Goal: Task Accomplishment & Management: Complete application form

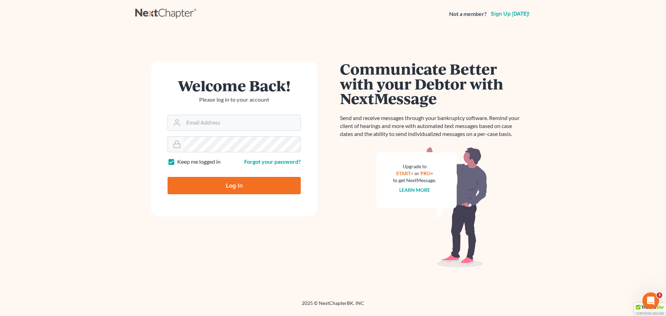
type input "[EMAIL_ADDRESS][DOMAIN_NAME]"
click at [233, 189] on input "Log In" at bounding box center [233, 185] width 133 height 17
type input "Thinking..."
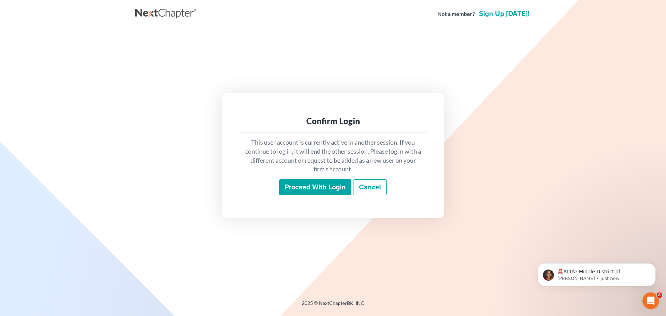
click at [302, 190] on input "Proceed with login" at bounding box center [315, 187] width 72 height 16
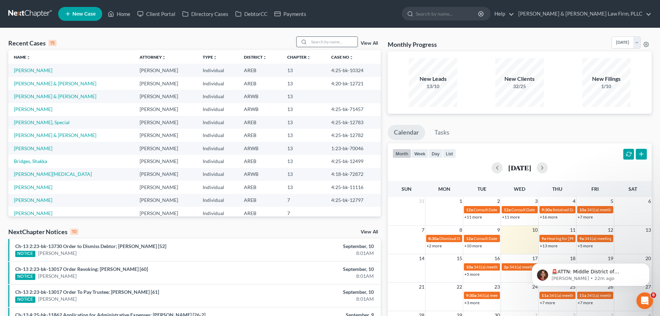
click at [321, 44] on input "search" at bounding box center [333, 42] width 49 height 10
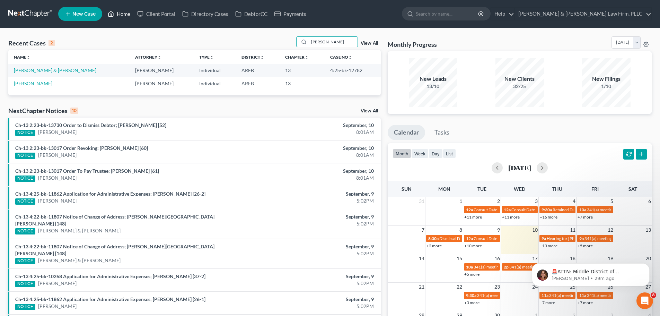
click at [122, 12] on link "Home" at bounding box center [118, 14] width 29 height 12
drag, startPoint x: 338, startPoint y: 41, endPoint x: 258, endPoint y: 46, distance: 80.2
click at [258, 46] on div "Recent Cases 2 [PERSON_NAME] View All" at bounding box center [194, 43] width 373 height 14
type input "king"
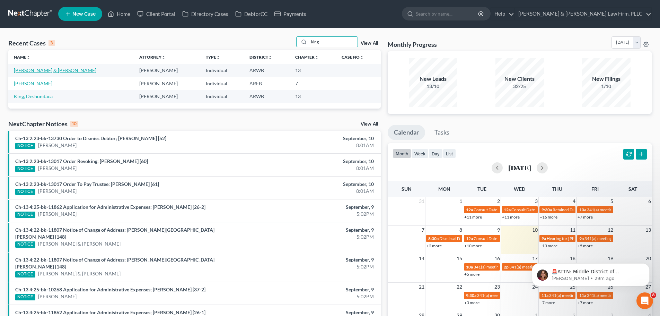
click at [29, 72] on link "King, Johnny & Brittney" at bounding box center [55, 70] width 83 height 6
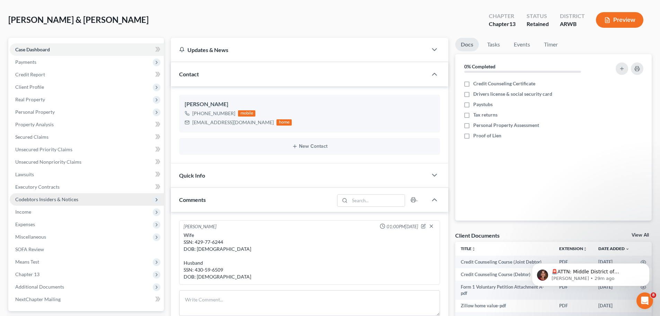
scroll to position [69, 0]
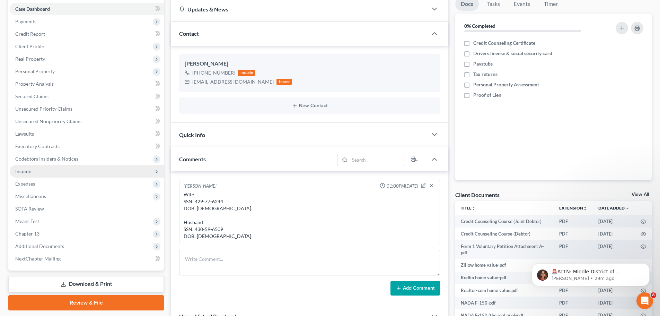
click at [29, 172] on span "Income" at bounding box center [23, 171] width 16 height 6
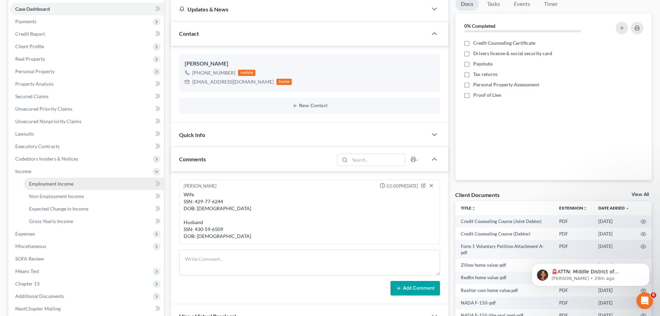
click at [47, 185] on span "Employment Income" at bounding box center [51, 184] width 44 height 6
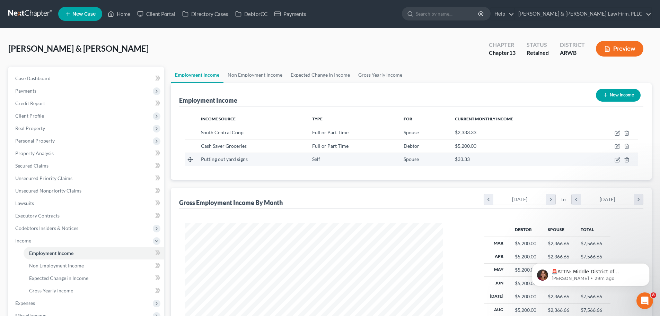
scroll to position [129, 273]
click at [260, 75] on link "Non Employment Income" at bounding box center [255, 75] width 63 height 17
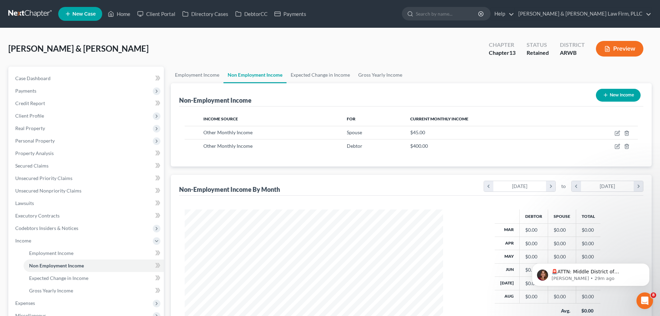
scroll to position [129, 273]
click at [201, 76] on link "Employment Income" at bounding box center [197, 75] width 53 height 17
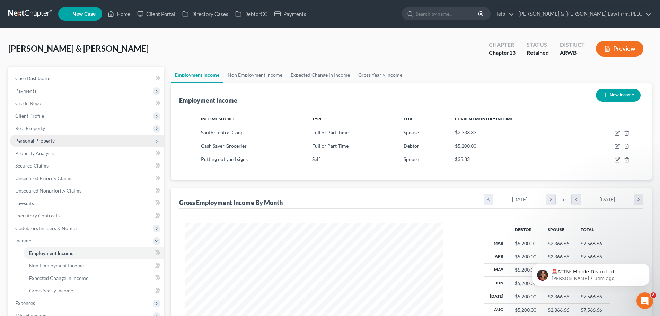
click at [49, 140] on span "Personal Property" at bounding box center [35, 141] width 40 height 6
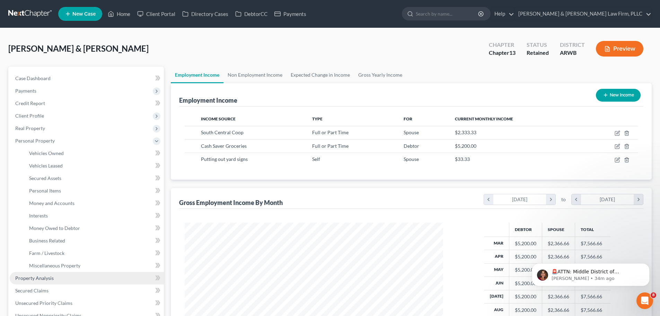
click at [51, 277] on span "Property Analysis" at bounding box center [34, 278] width 38 height 6
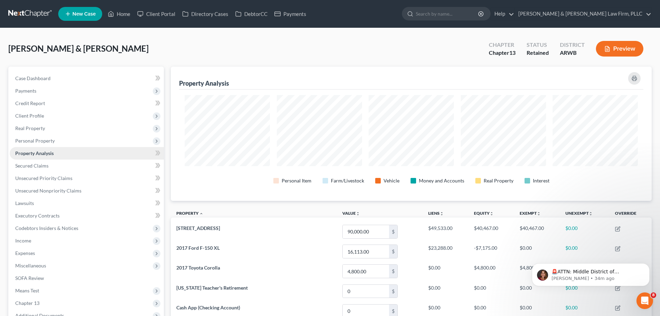
scroll to position [134, 481]
click at [49, 130] on span "Real Property" at bounding box center [87, 128] width 154 height 12
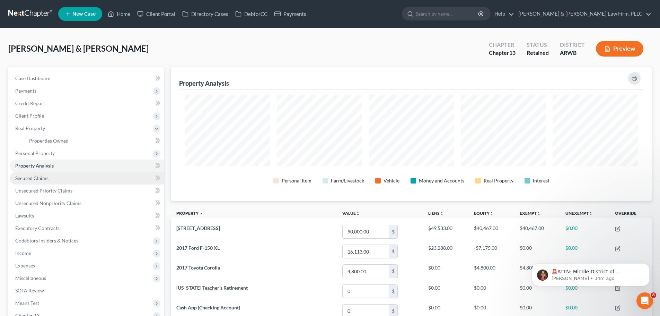
click at [44, 181] on link "Secured Claims" at bounding box center [87, 178] width 154 height 12
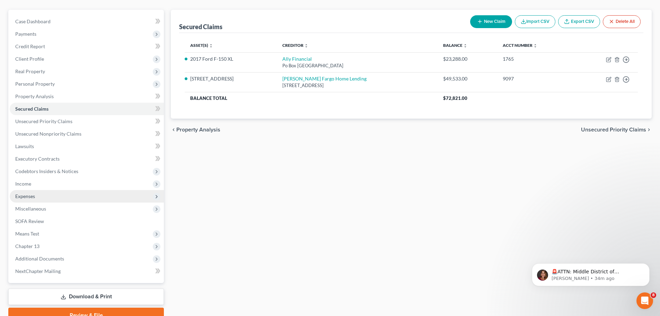
scroll to position [69, 0]
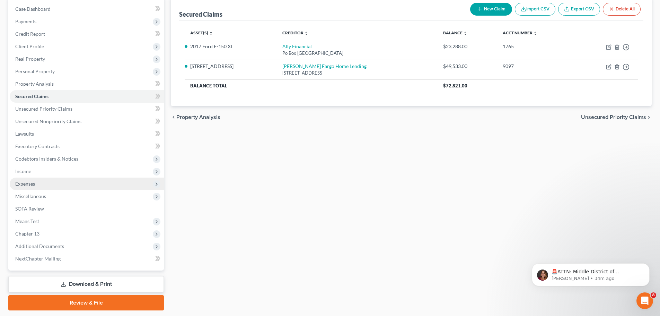
drag, startPoint x: 27, startPoint y: 185, endPoint x: 31, endPoint y: 184, distance: 4.0
click at [28, 185] on span "Expenses" at bounding box center [25, 184] width 20 height 6
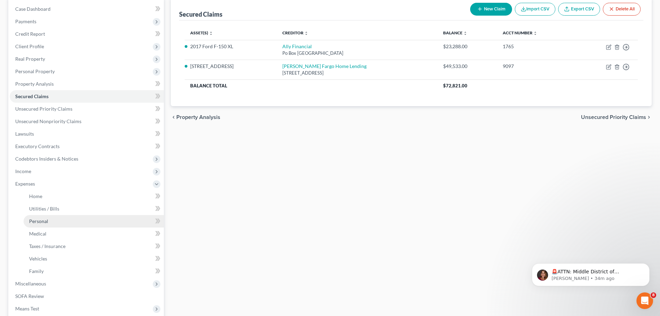
click at [49, 219] on link "Personal" at bounding box center [94, 221] width 140 height 12
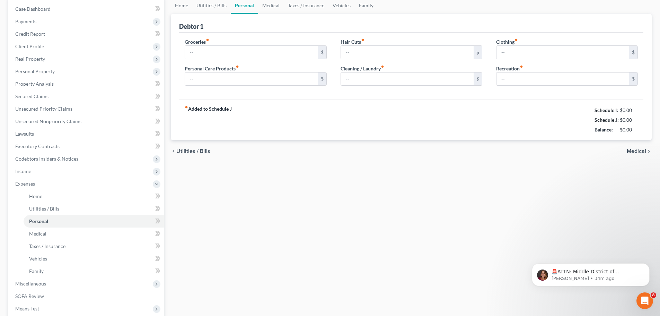
scroll to position [10, 0]
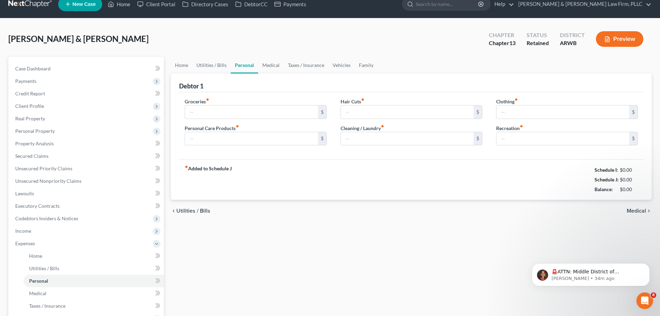
type input "1,200.00"
type input "260.00"
type input "100.00"
type input "200.00"
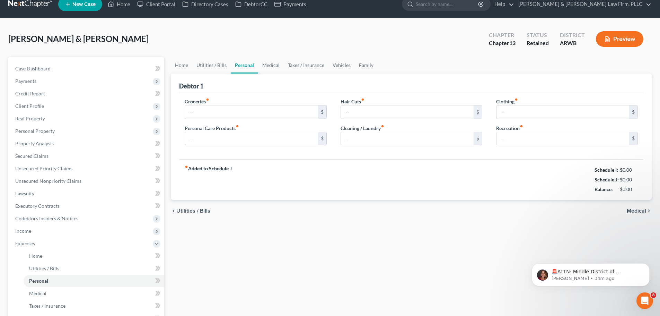
type input "100.00"
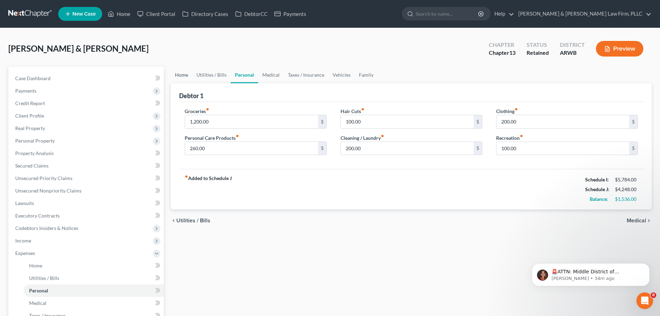
click at [181, 73] on link "Home" at bounding box center [181, 75] width 21 height 17
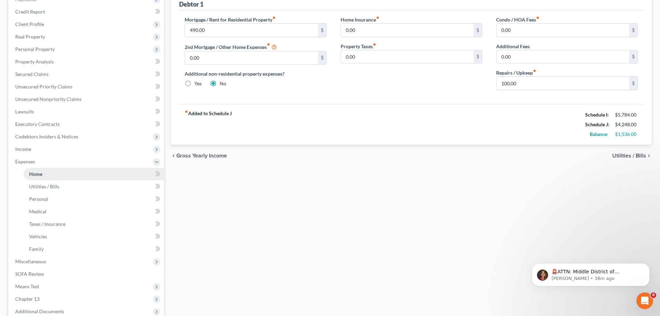
scroll to position [104, 0]
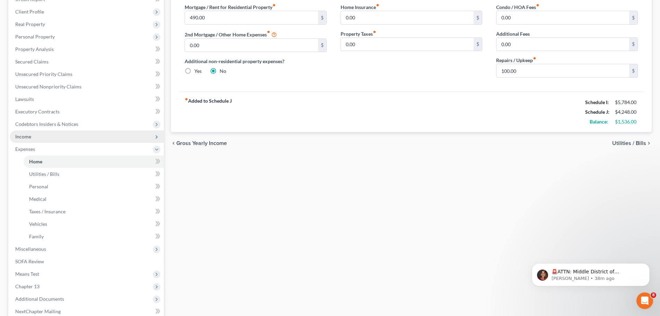
click at [36, 137] on span "Income" at bounding box center [87, 136] width 154 height 12
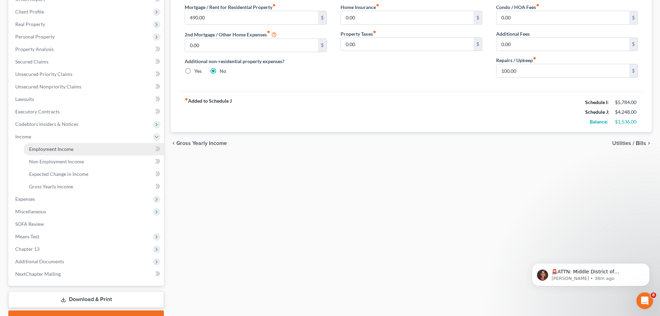
click at [84, 152] on link "Employment Income" at bounding box center [94, 149] width 140 height 12
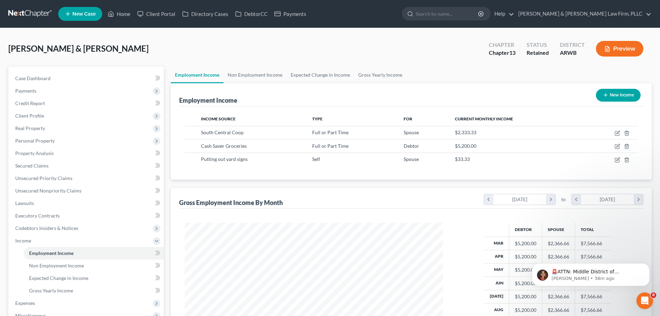
scroll to position [129, 273]
click at [269, 78] on link "Non Employment Income" at bounding box center [255, 75] width 63 height 17
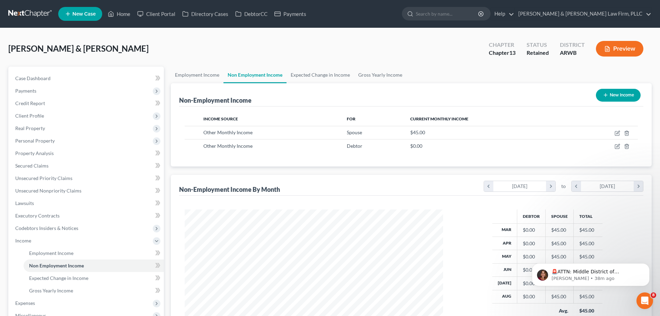
scroll to position [129, 273]
click at [208, 77] on link "Employment Income" at bounding box center [197, 75] width 53 height 17
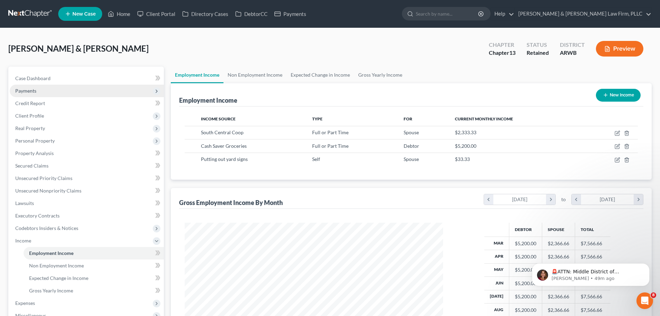
click at [60, 92] on span "Payments" at bounding box center [87, 91] width 154 height 12
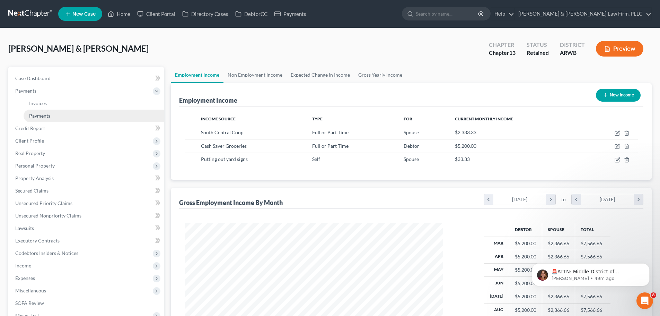
click at [71, 114] on link "Payments" at bounding box center [94, 116] width 140 height 12
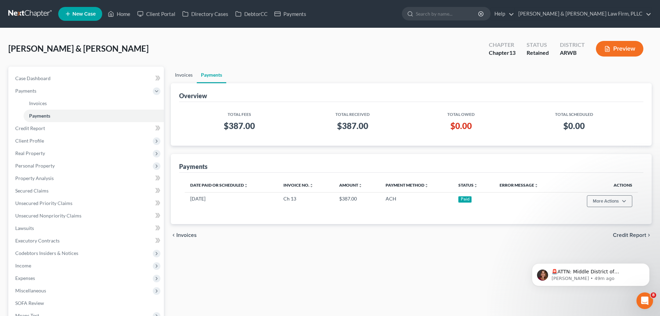
click at [185, 77] on link "Invoices" at bounding box center [184, 75] width 26 height 17
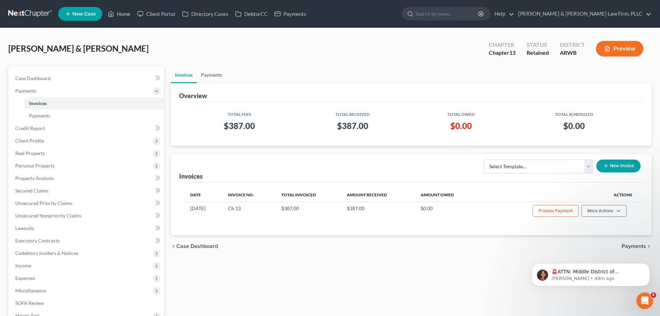
click at [205, 72] on link "Payments" at bounding box center [211, 75] width 29 height 17
